Goal: Task Accomplishment & Management: Complete application form

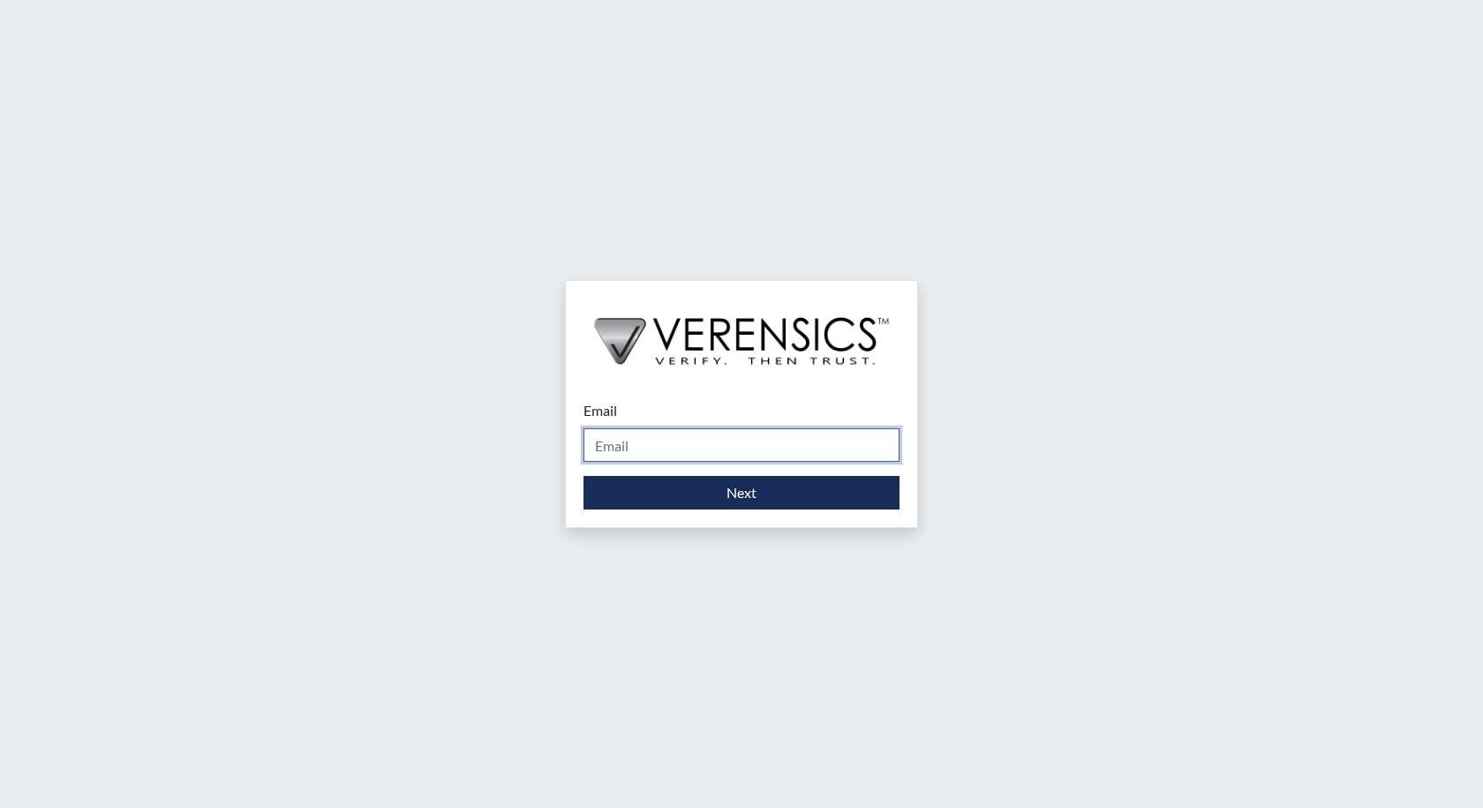
click at [632, 451] on input "Email" at bounding box center [742, 445] width 316 height 34
type input "[PERSON_NAME][EMAIL_ADDRESS][PERSON_NAME][DOMAIN_NAME]"
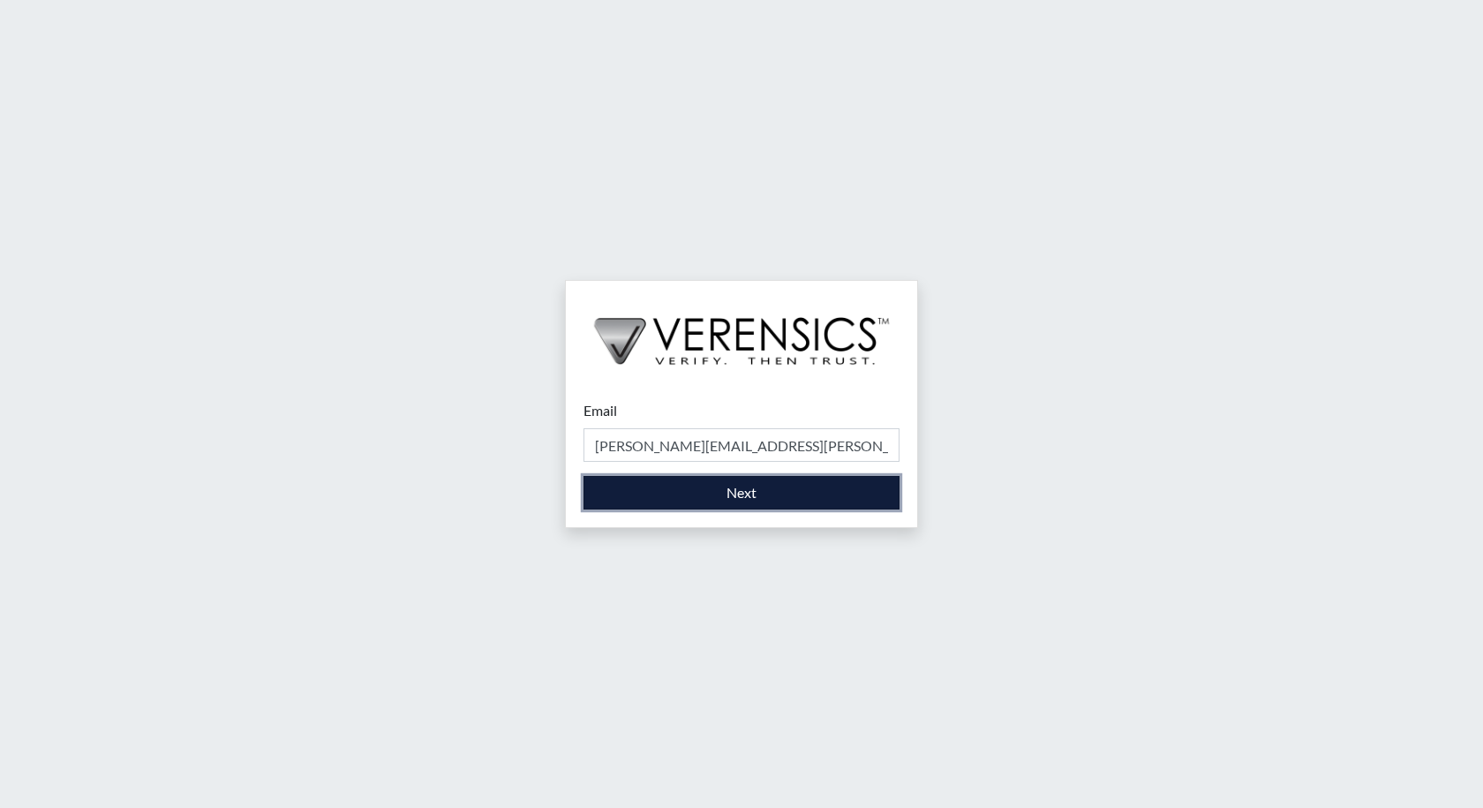
click at [753, 492] on button "Next" at bounding box center [742, 493] width 316 height 34
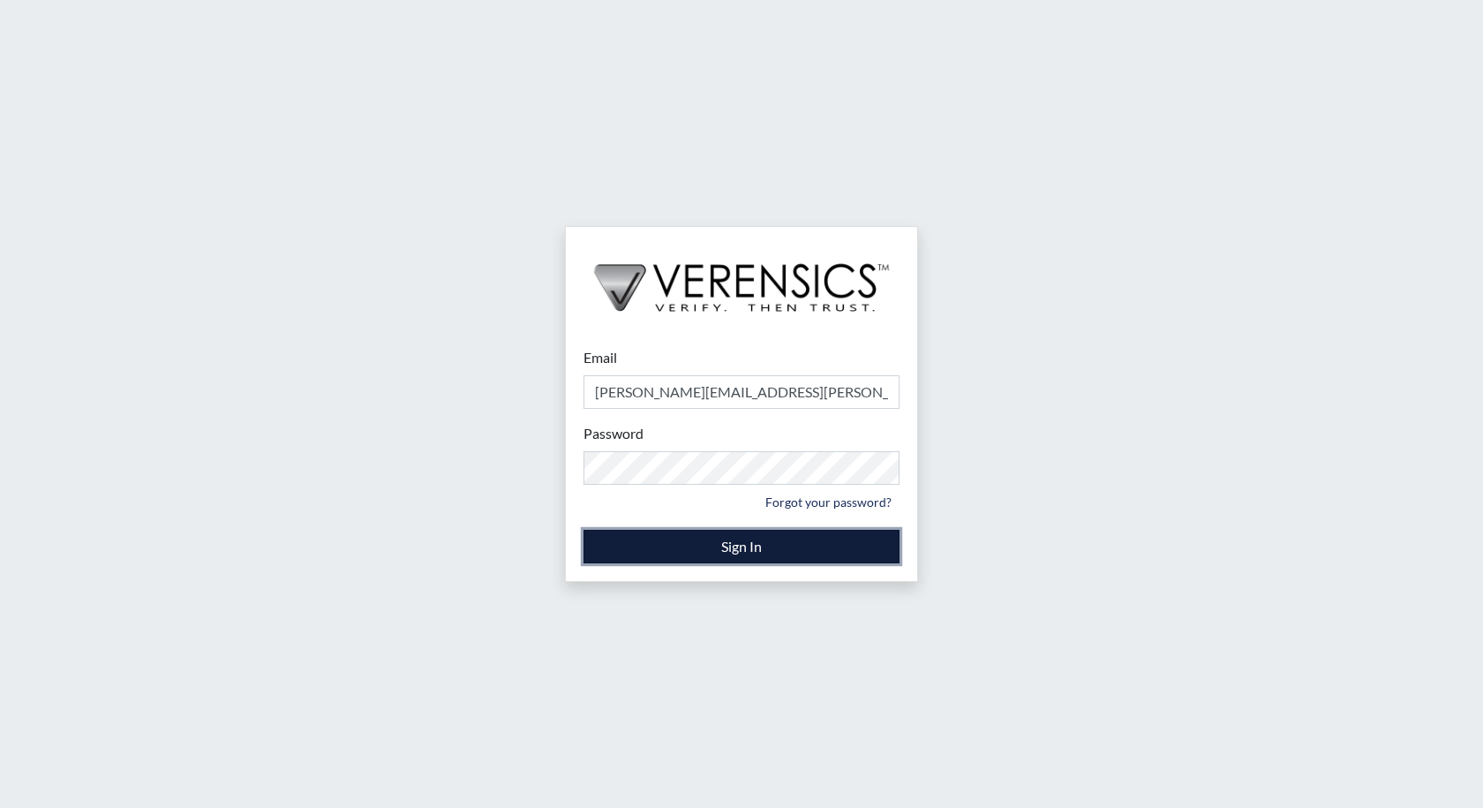
click at [742, 543] on button "Sign In" at bounding box center [742, 547] width 316 height 34
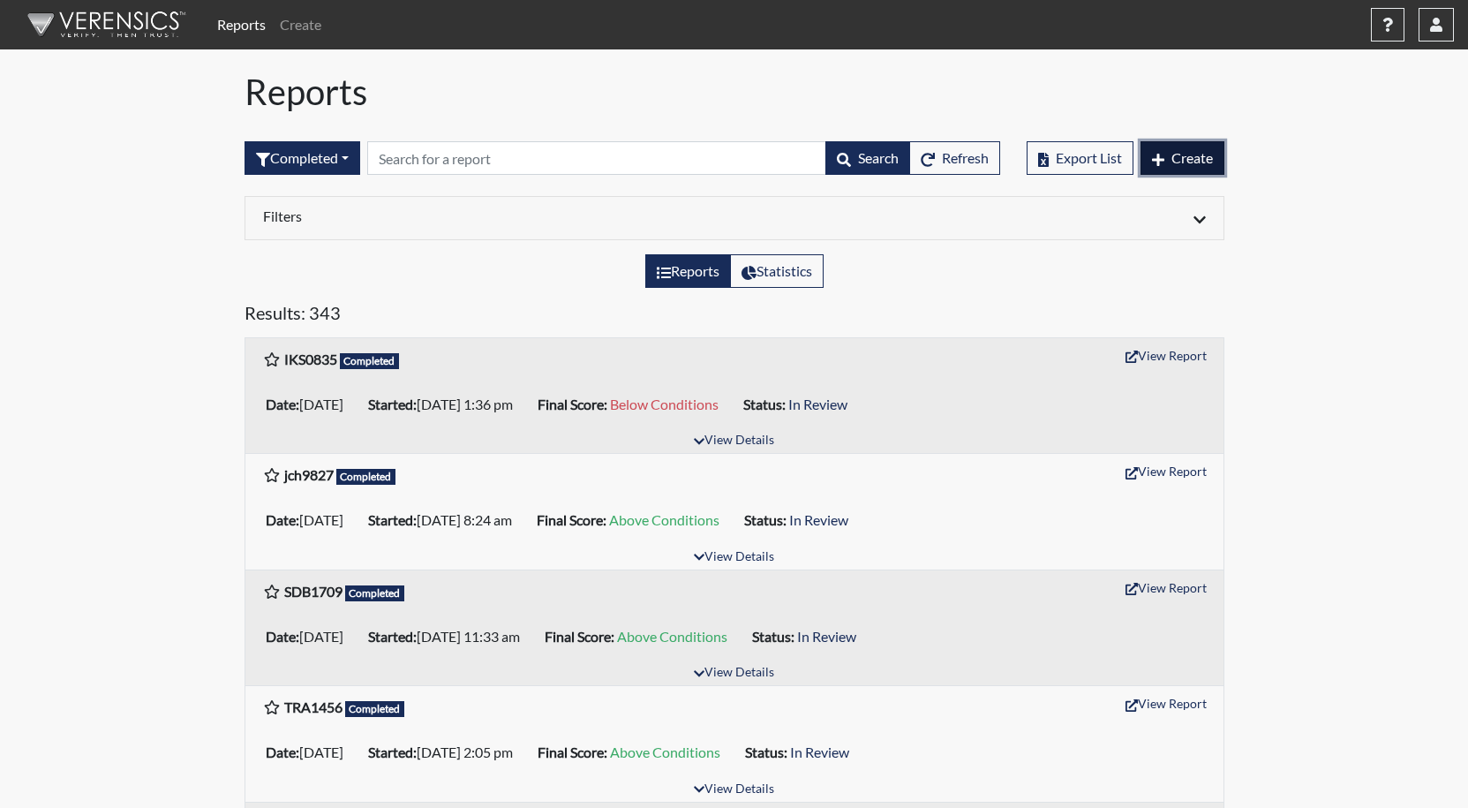
click at [1191, 165] on span "Create" at bounding box center [1192, 157] width 41 height 17
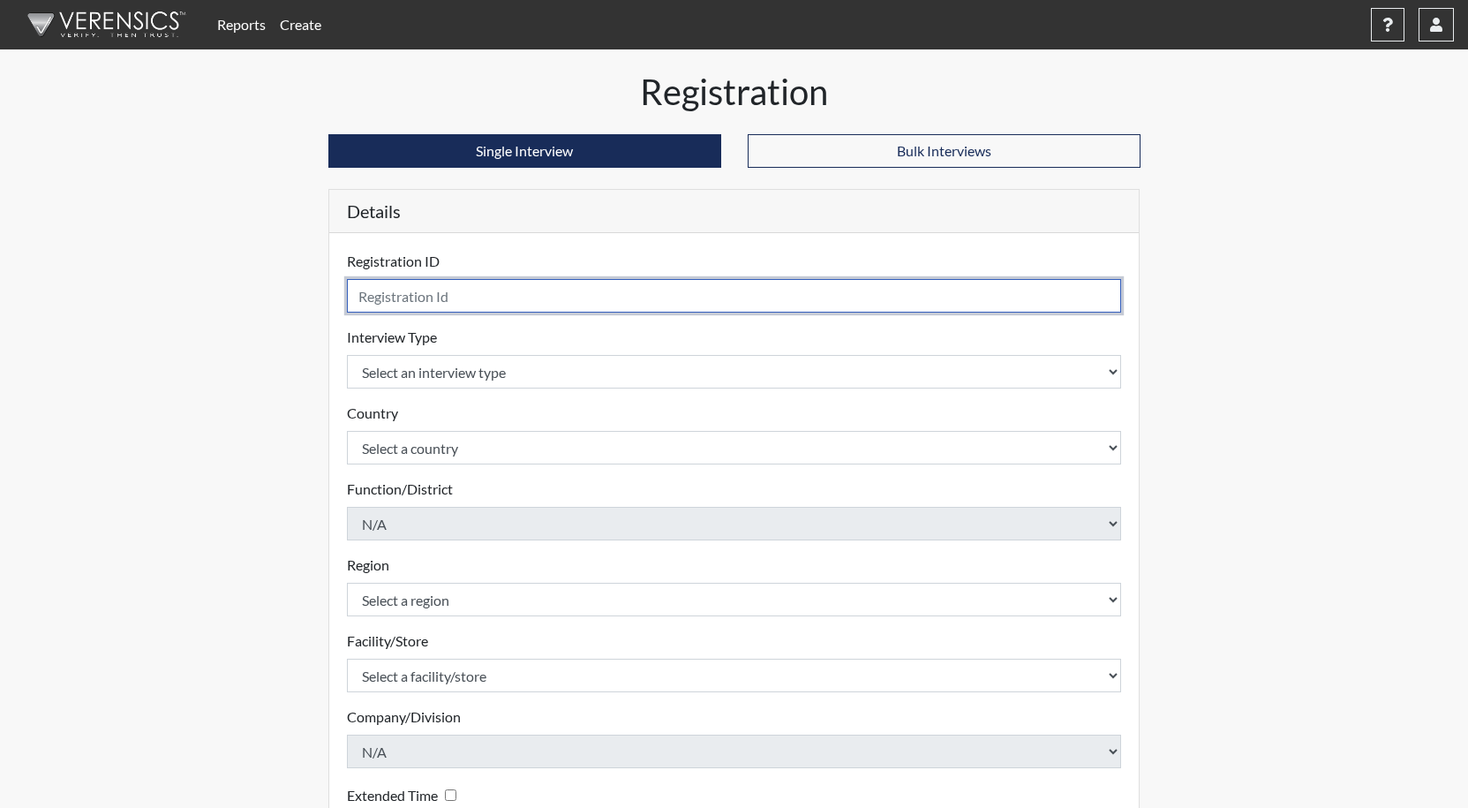
click at [406, 300] on input "text" at bounding box center [734, 296] width 775 height 34
type input "WFM7517"
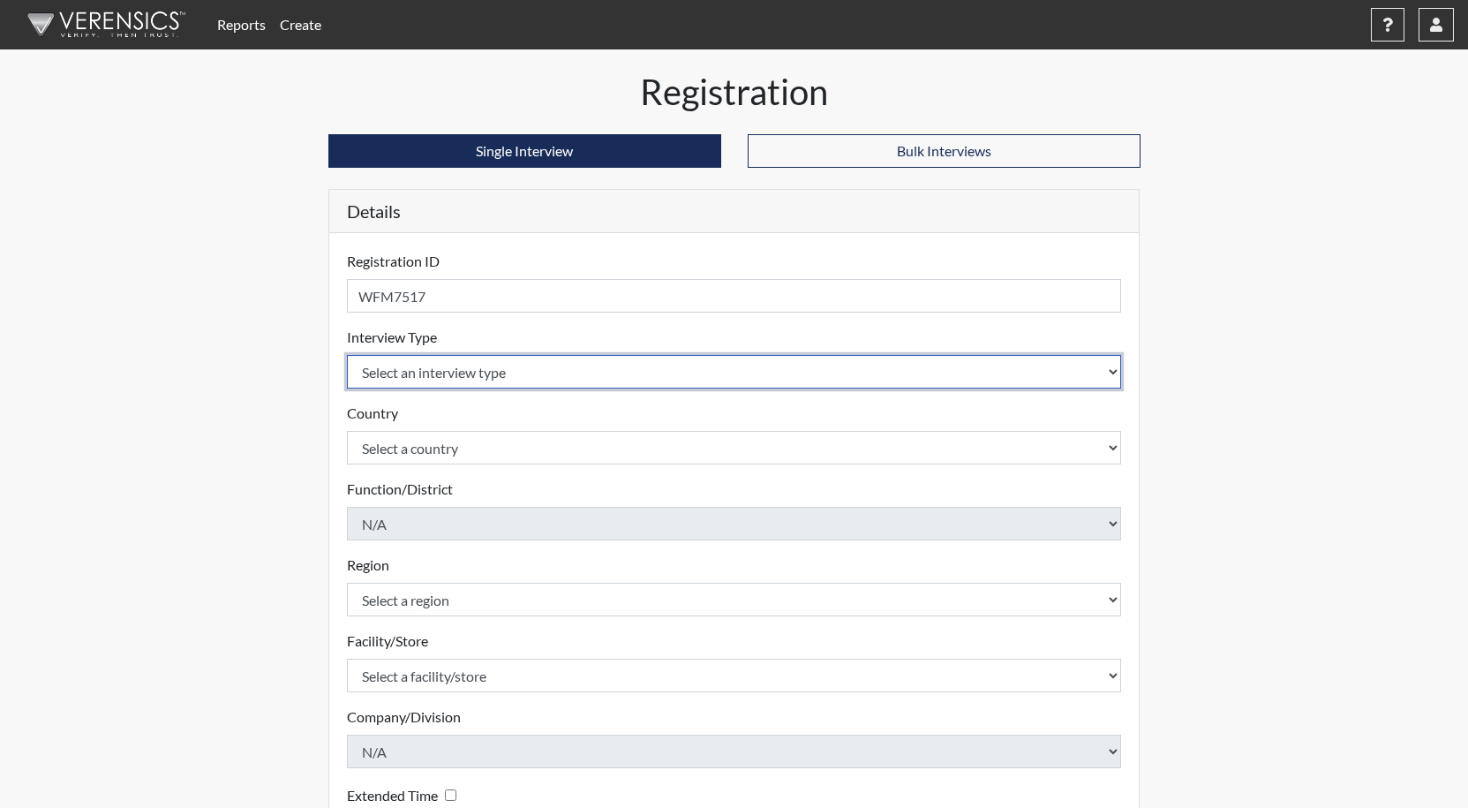
click at [418, 366] on select "Select an interview type Corrections Pre-Employment" at bounding box center [734, 372] width 775 height 34
select select "ff733e93-e1bf-11ea-9c9f-0eff0cf7eb8f"
click at [347, 355] on select "Select an interview type Corrections Pre-Employment" at bounding box center [734, 372] width 775 height 34
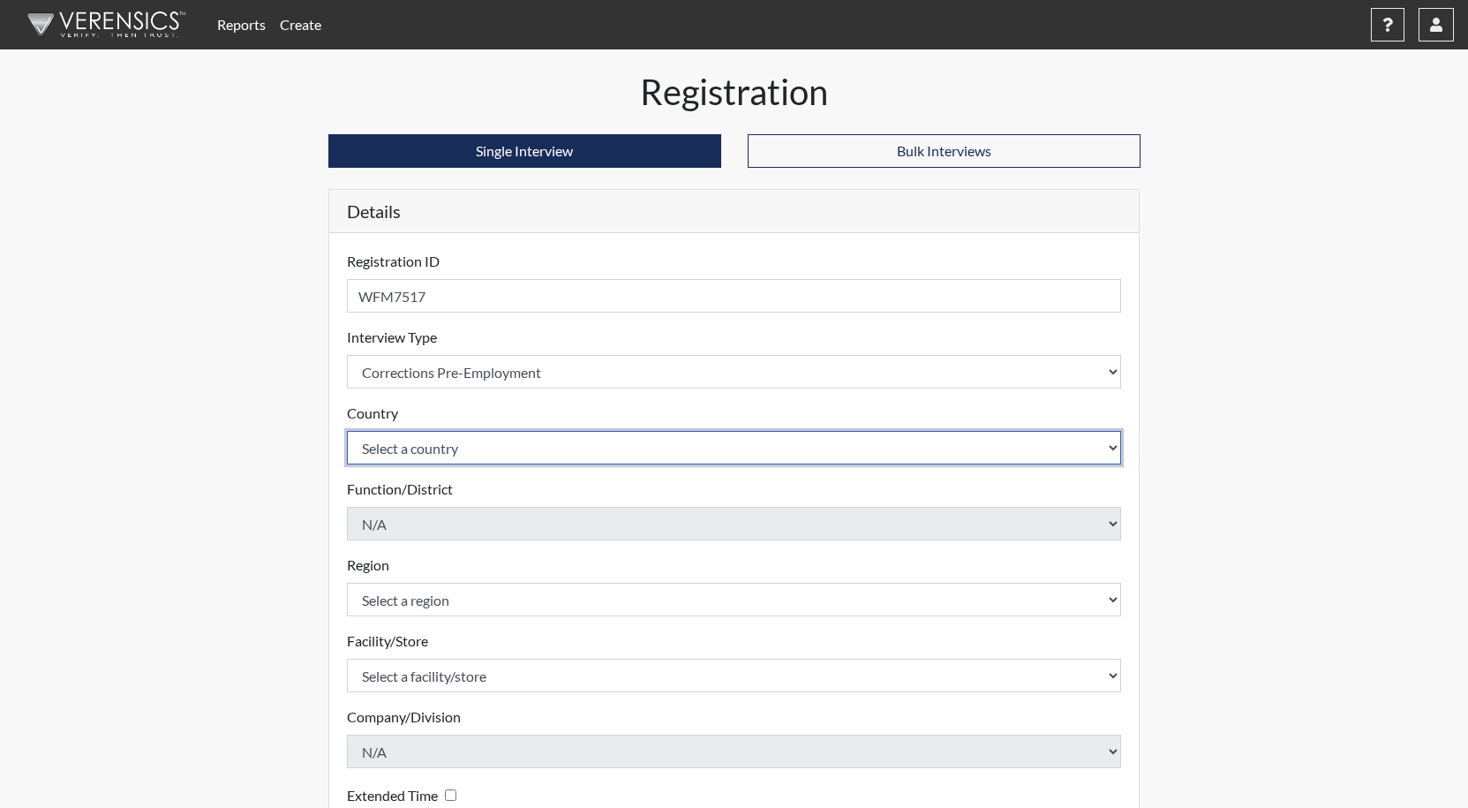
click at [425, 444] on select "Select a country [GEOGRAPHIC_DATA] [GEOGRAPHIC_DATA]" at bounding box center [734, 448] width 775 height 34
select select "united-states-of-[GEOGRAPHIC_DATA]"
click at [347, 431] on select "Select a country [GEOGRAPHIC_DATA] [GEOGRAPHIC_DATA]" at bounding box center [734, 448] width 775 height 34
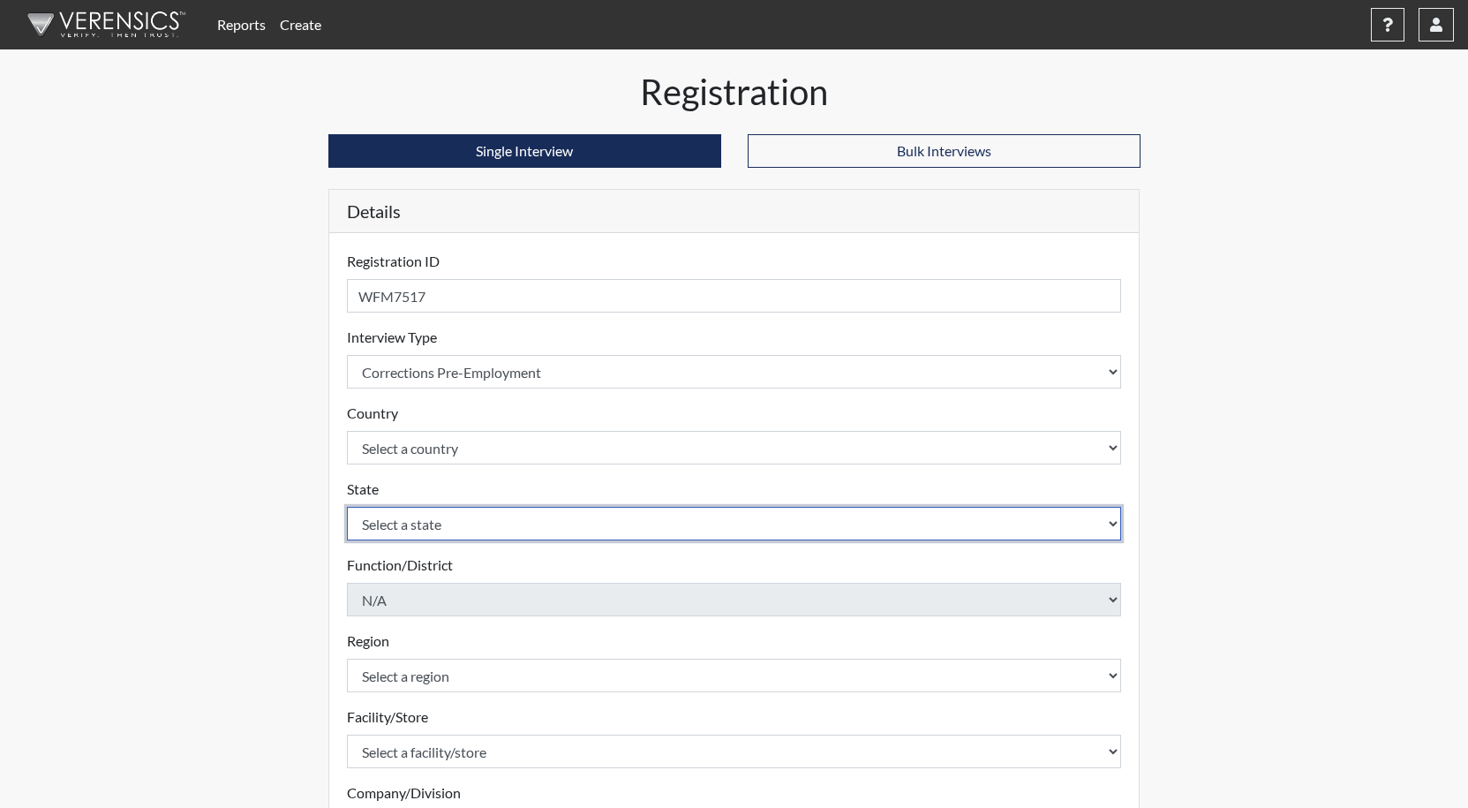
click at [415, 524] on select "Select a state [US_STATE] [US_STATE] [US_STATE] [US_STATE] [US_STATE] [US_STATE…" at bounding box center [734, 524] width 775 height 34
select select "GA"
click at [347, 507] on select "Select a state [US_STATE] [US_STATE] [US_STATE] [US_STATE] [US_STATE] [US_STATE…" at bounding box center [734, 524] width 775 height 34
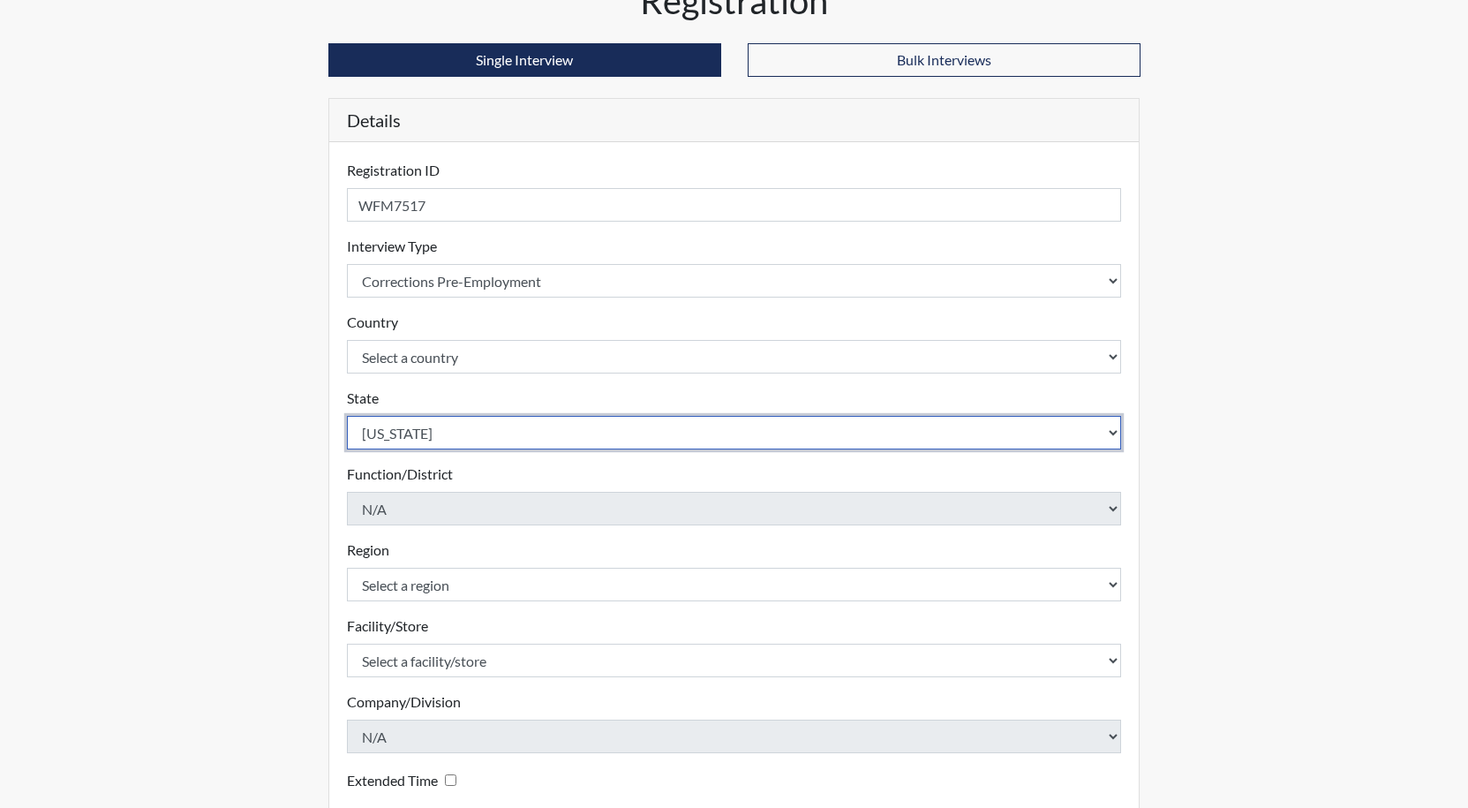
scroll to position [261, 0]
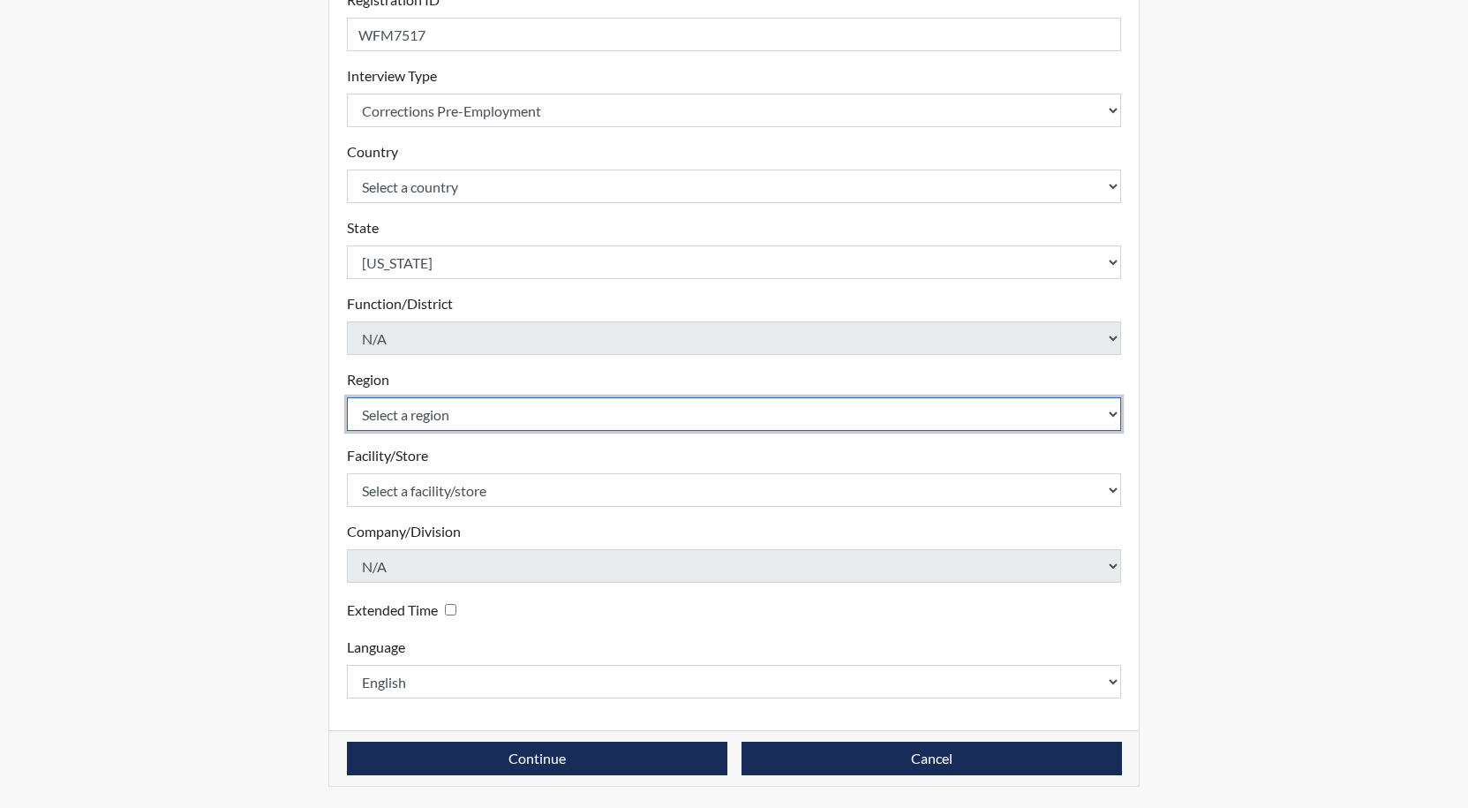
click at [478, 411] on select "Select a region [GEOGRAPHIC_DATA]" at bounding box center [734, 414] width 775 height 34
select select "8bdab1f8-09d2-48bf-ae6d-f2dae3084107"
click at [347, 397] on select "Select a region [GEOGRAPHIC_DATA]" at bounding box center [734, 414] width 775 height 34
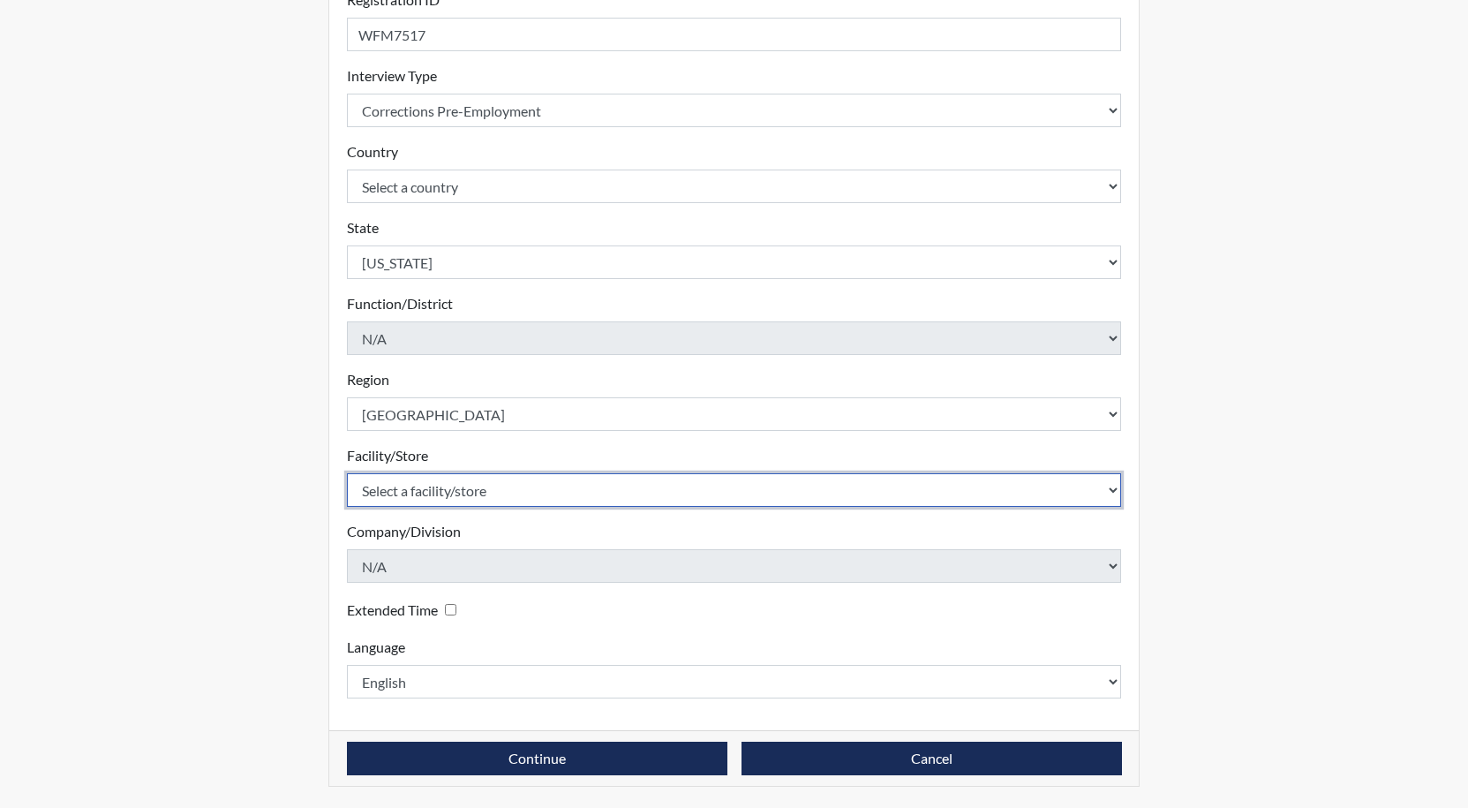
click at [441, 489] on select "Select a facility/store GD&CP SMU*+" at bounding box center [734, 490] width 775 height 34
select select "43ff33d3-b326-4461-b740-f0025afaca61"
click at [347, 473] on select "Select a facility/store GD&CP SMU*+" at bounding box center [734, 490] width 775 height 34
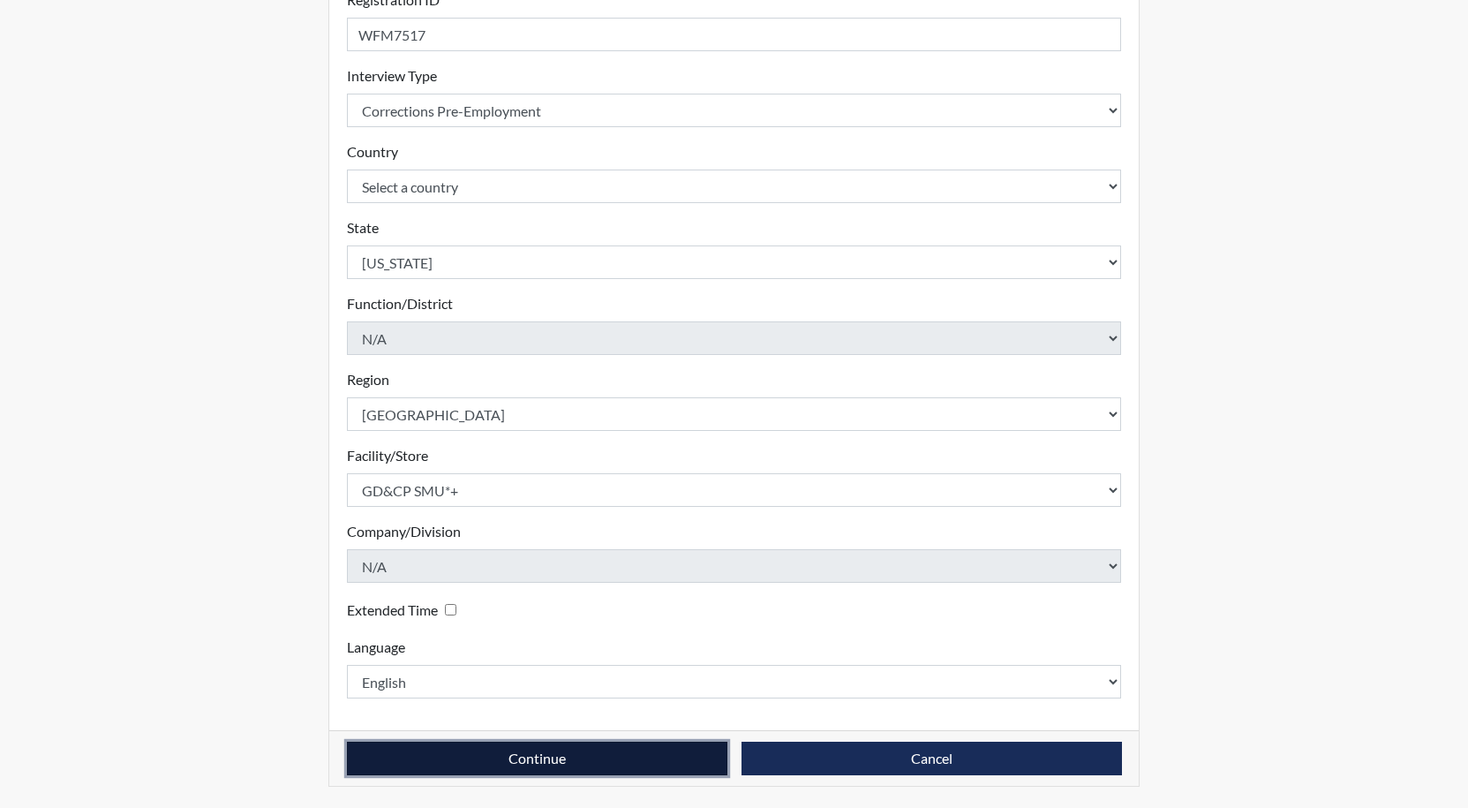
click at [524, 756] on button "Continue" at bounding box center [537, 759] width 381 height 34
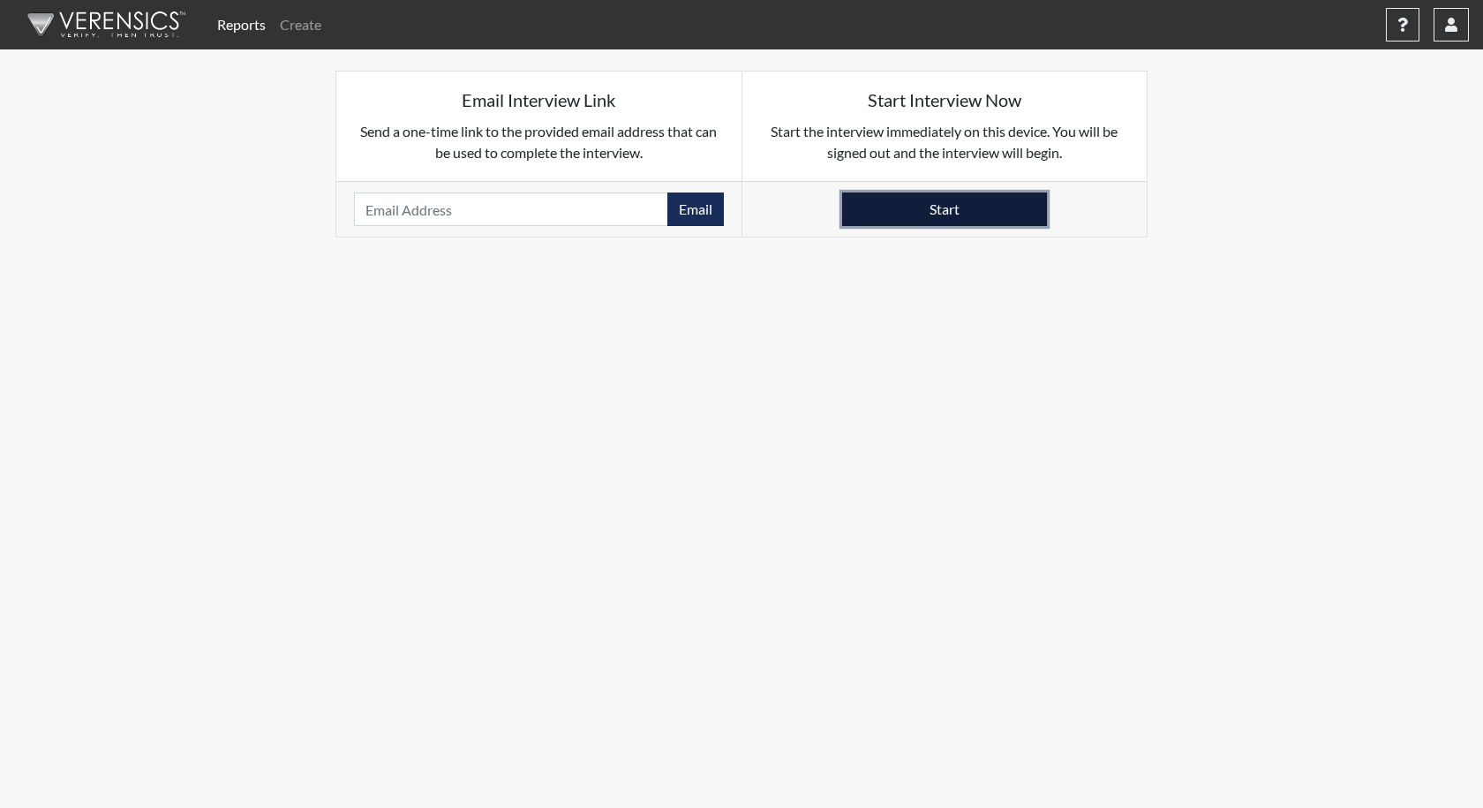
click at [966, 207] on button "Start" at bounding box center [944, 209] width 205 height 34
